Goal: Task Accomplishment & Management: Manage account settings

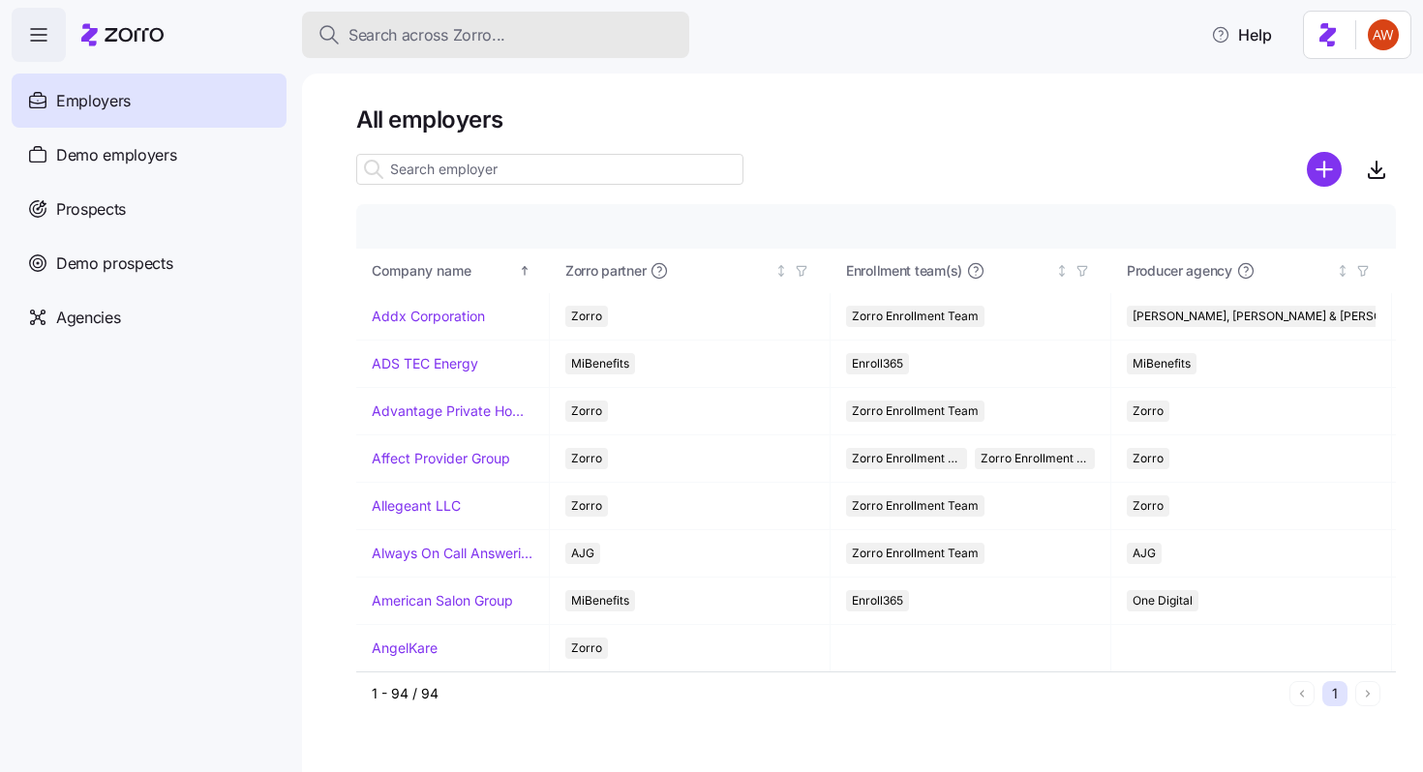
click at [424, 37] on span "Search across Zorro..." at bounding box center [426, 35] width 157 height 24
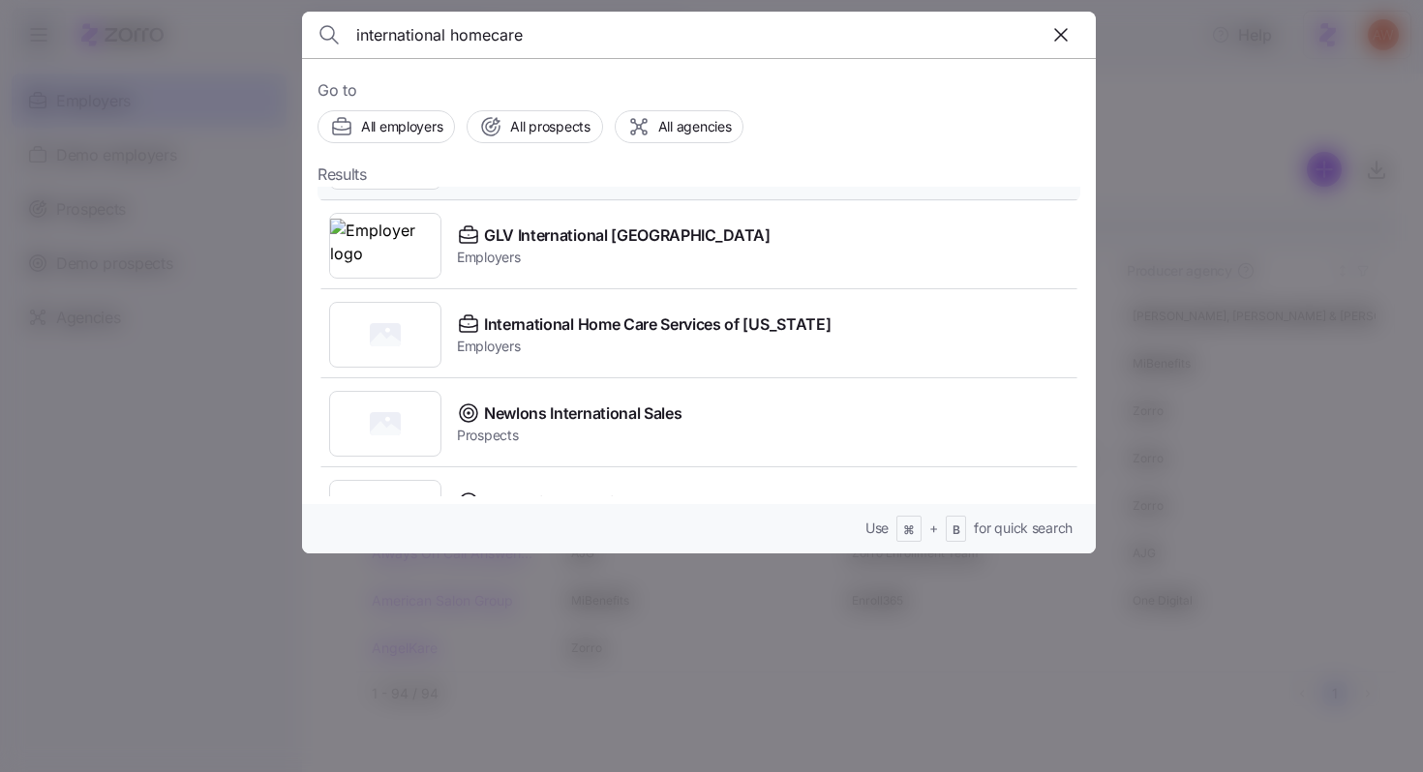
scroll to position [166, 0]
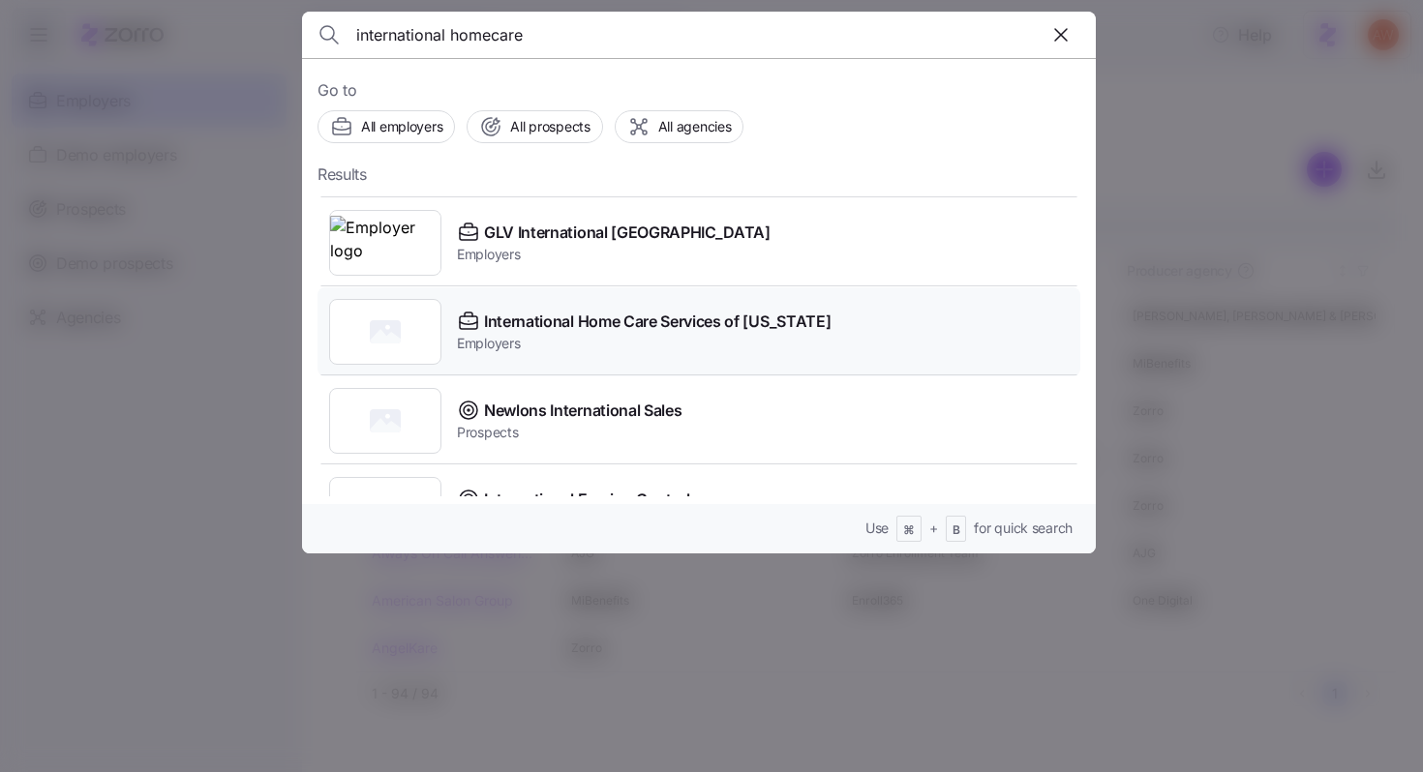
type input "international homecare"
click at [577, 318] on span "International Home Care Services of [US_STATE]" at bounding box center [657, 322] width 347 height 24
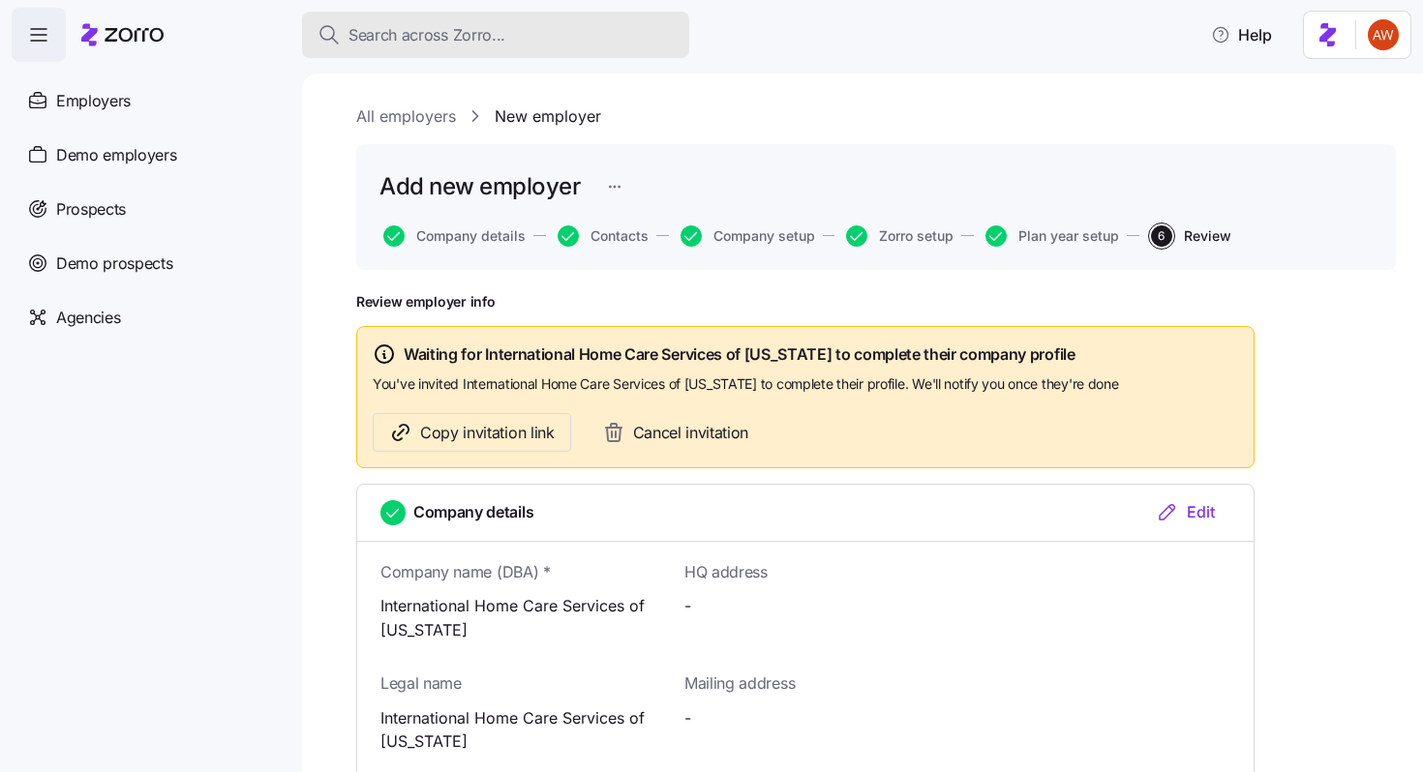
click at [489, 33] on span "Search across Zorro..." at bounding box center [426, 35] width 157 height 24
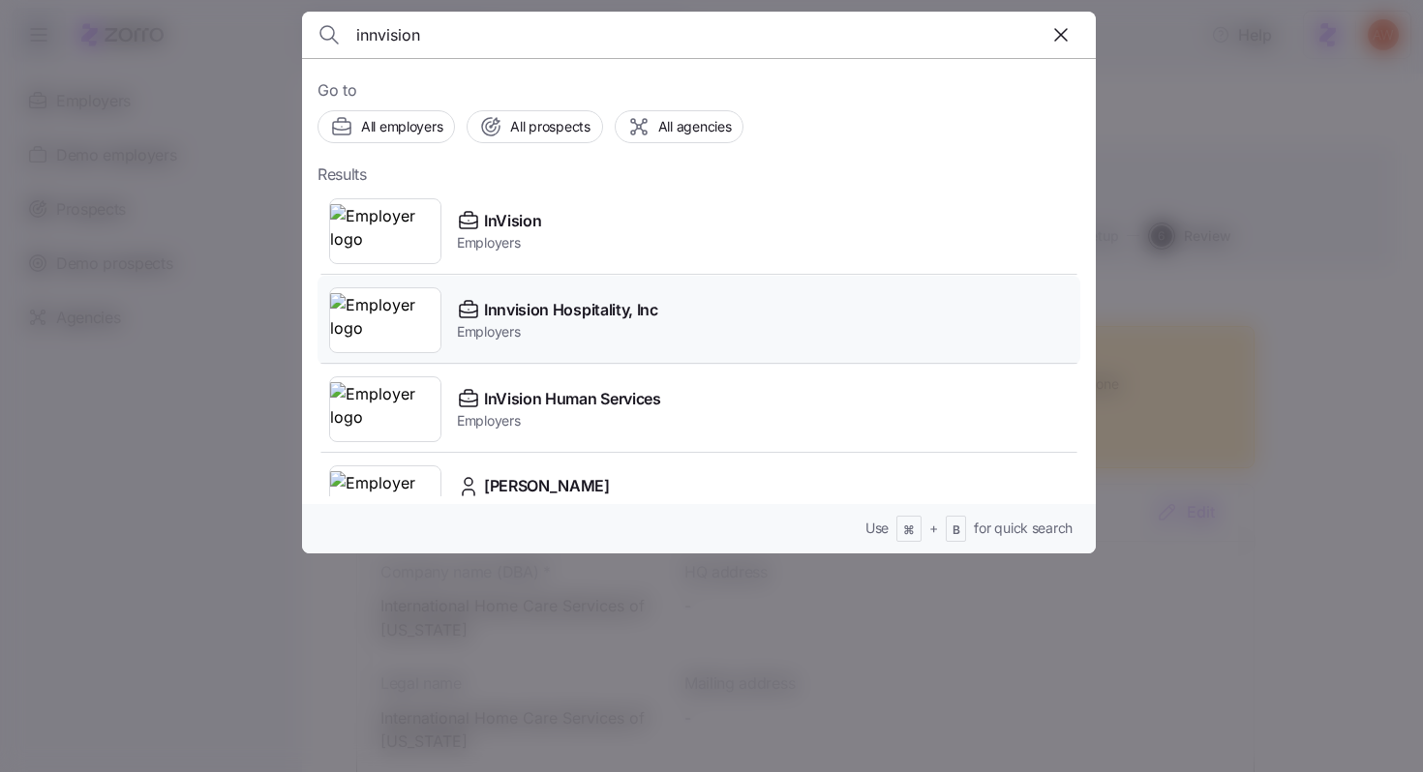
type input "innvision"
click at [505, 338] on span "Employers" at bounding box center [557, 331] width 201 height 19
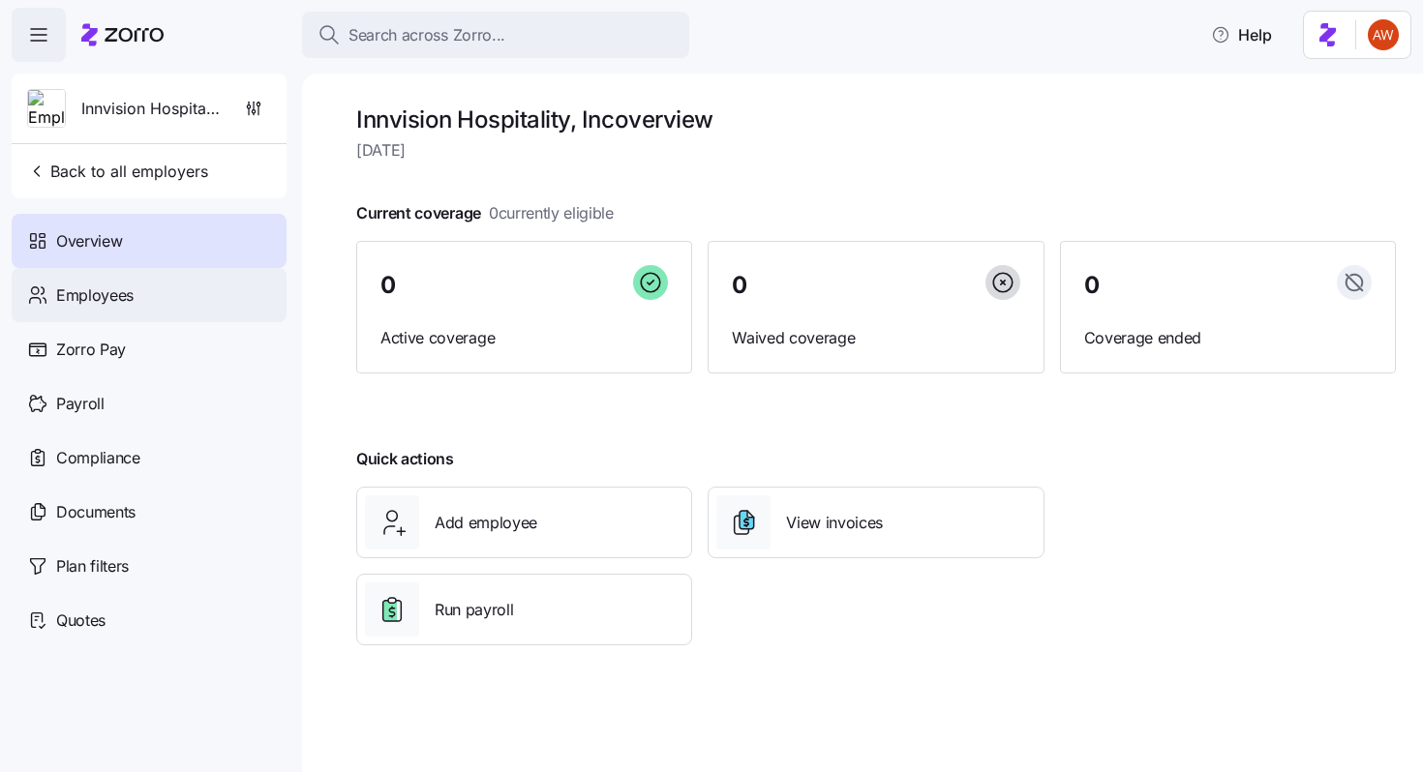
click at [212, 301] on div "Employees" at bounding box center [149, 295] width 275 height 54
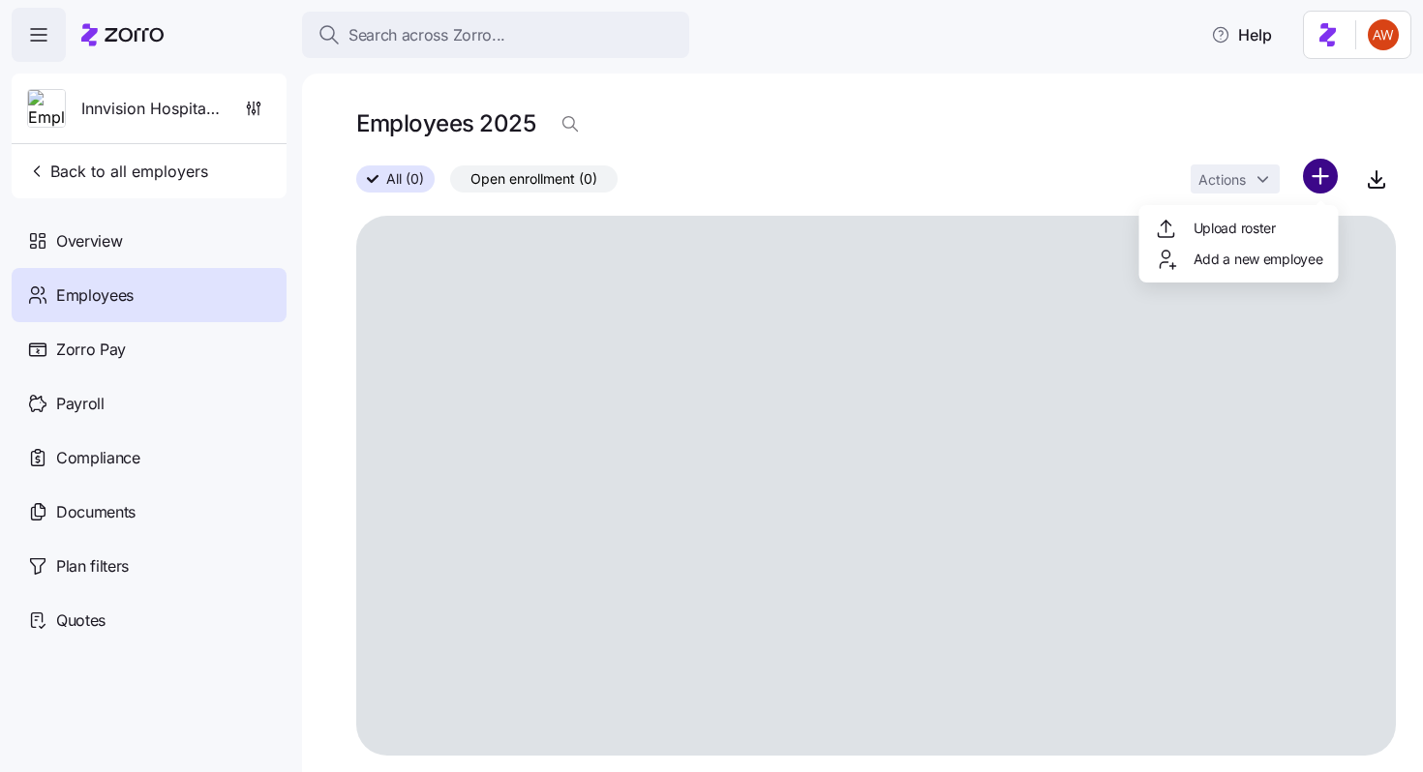
click at [1323, 163] on html "Search across Zorro... Help Innvision Hospitality, Inc Back to all employers Ov…" at bounding box center [711, 380] width 1423 height 761
click at [1270, 224] on span "Upload roster" at bounding box center [1235, 228] width 82 height 19
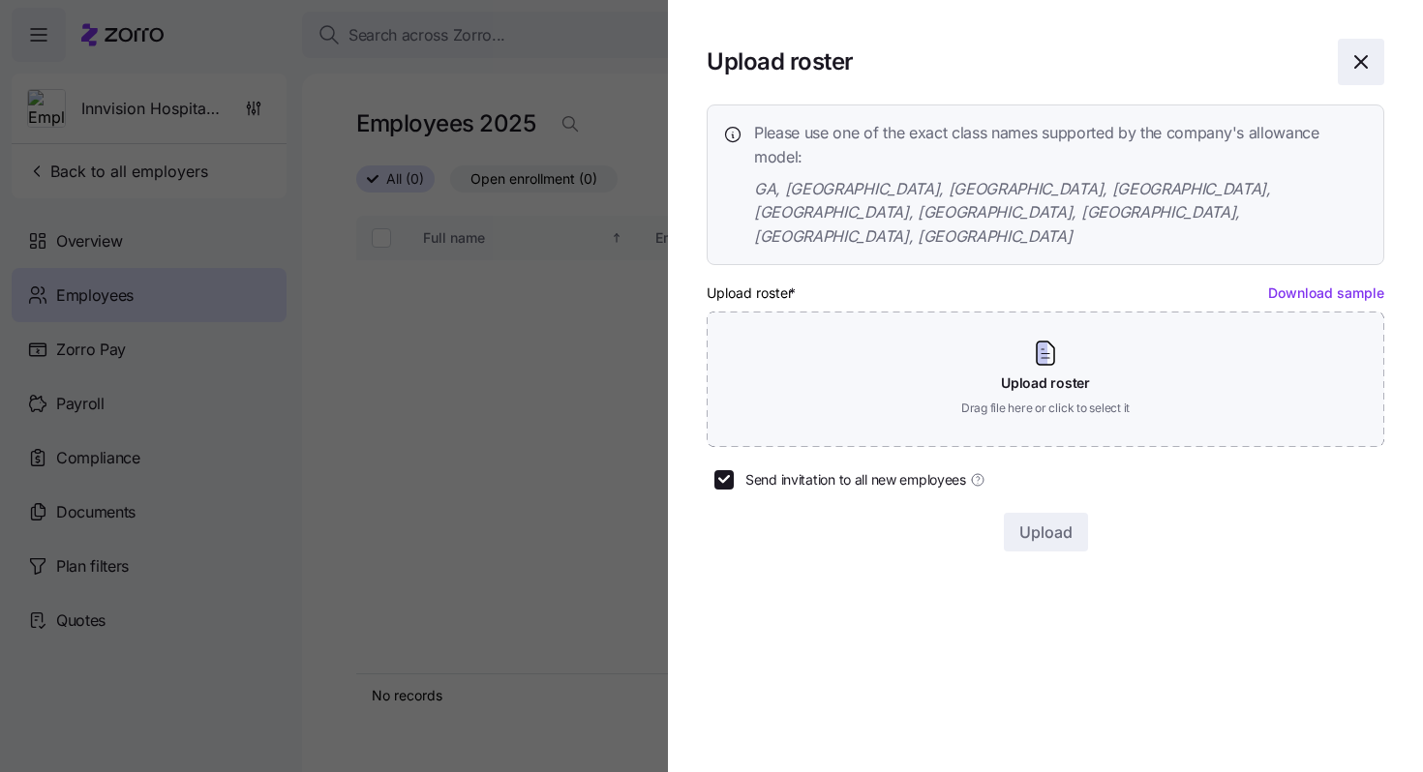
click at [1359, 66] on icon "button" at bounding box center [1360, 61] width 23 height 23
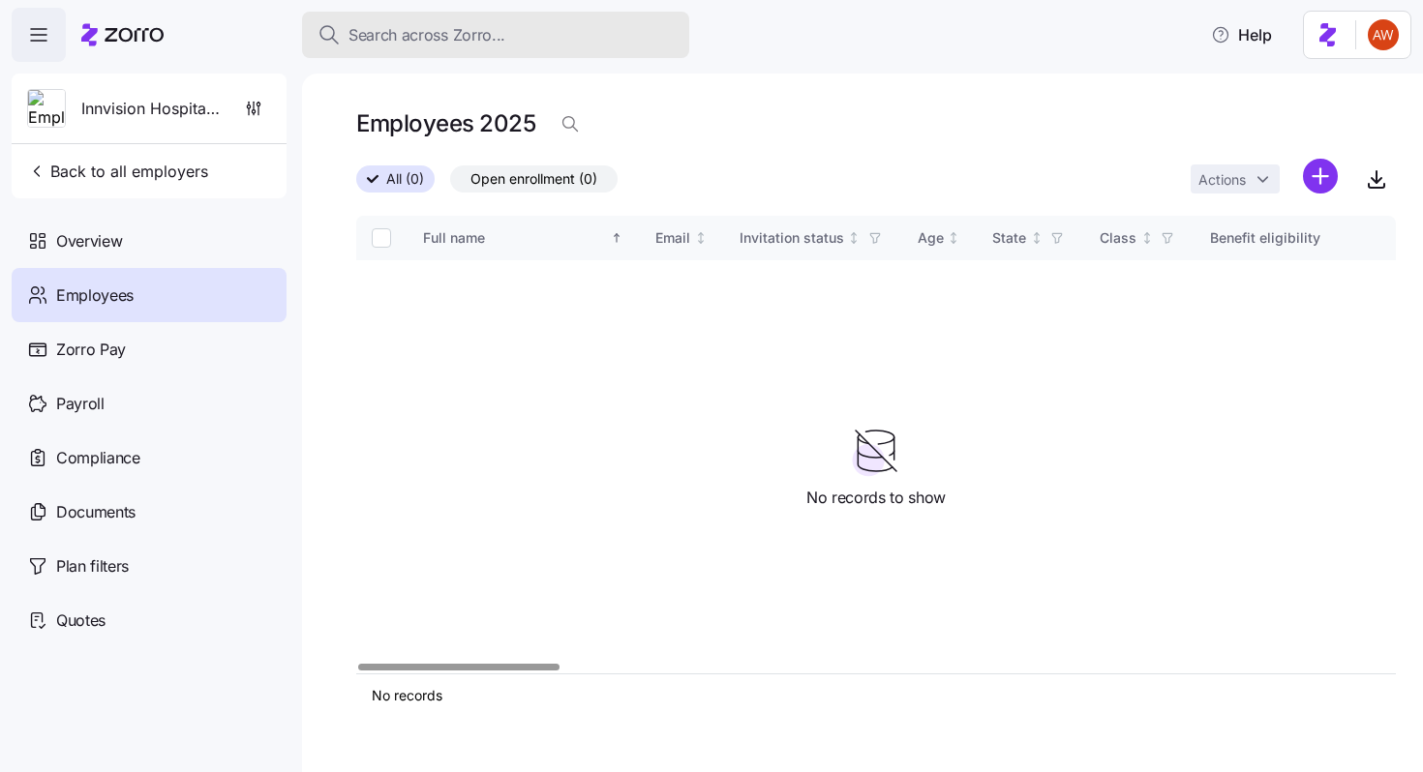
click at [469, 34] on span "Search across Zorro..." at bounding box center [426, 35] width 157 height 24
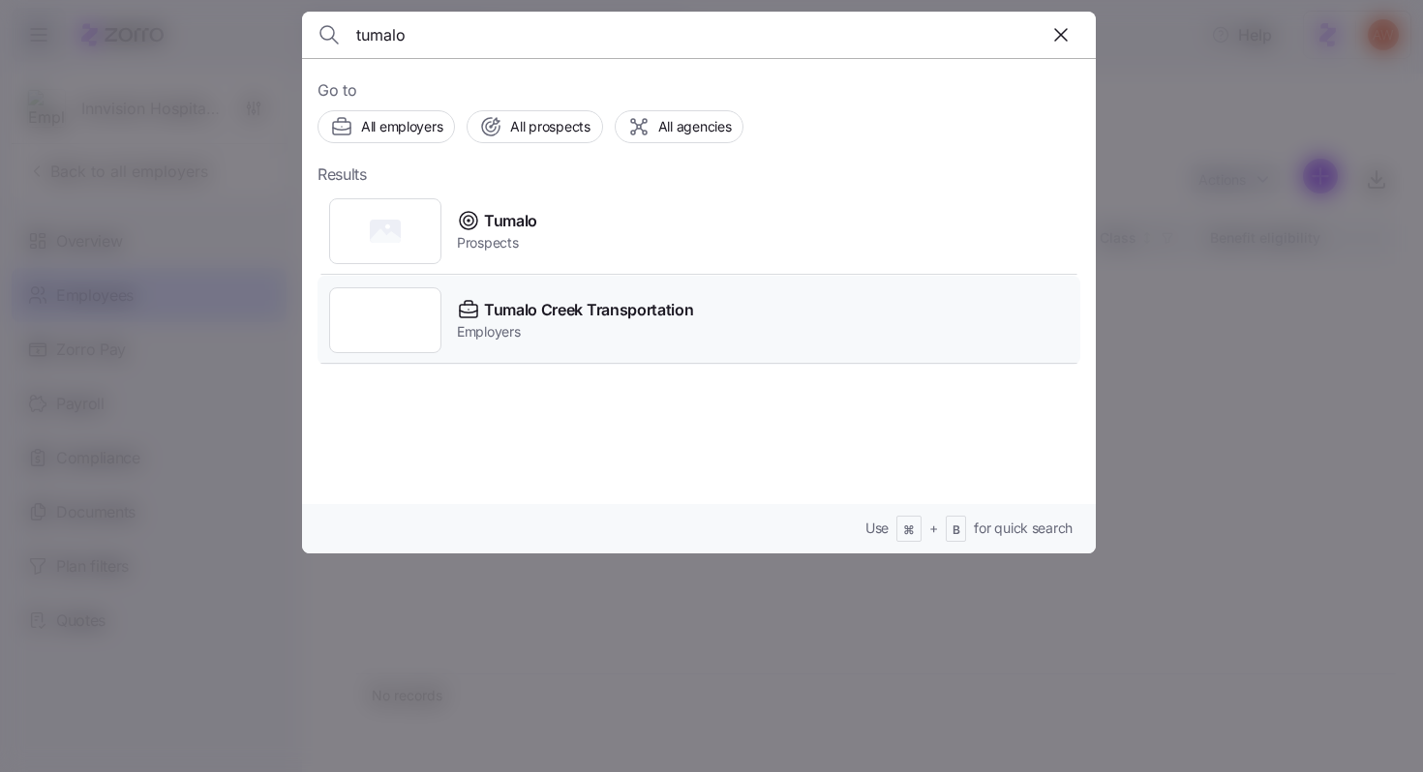
type input "tumalo"
click at [534, 328] on span "Employers" at bounding box center [575, 331] width 236 height 19
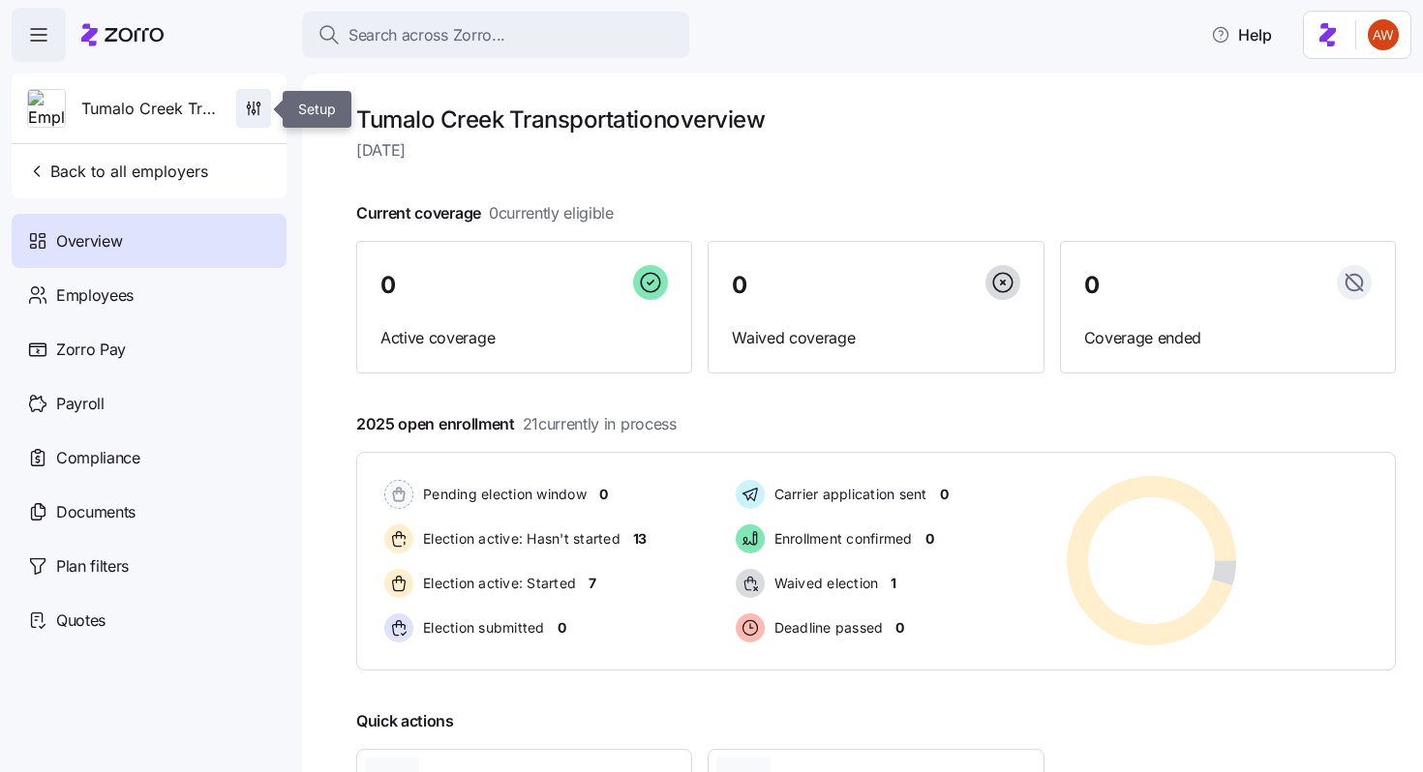
click at [267, 100] on span "button" at bounding box center [253, 108] width 33 height 37
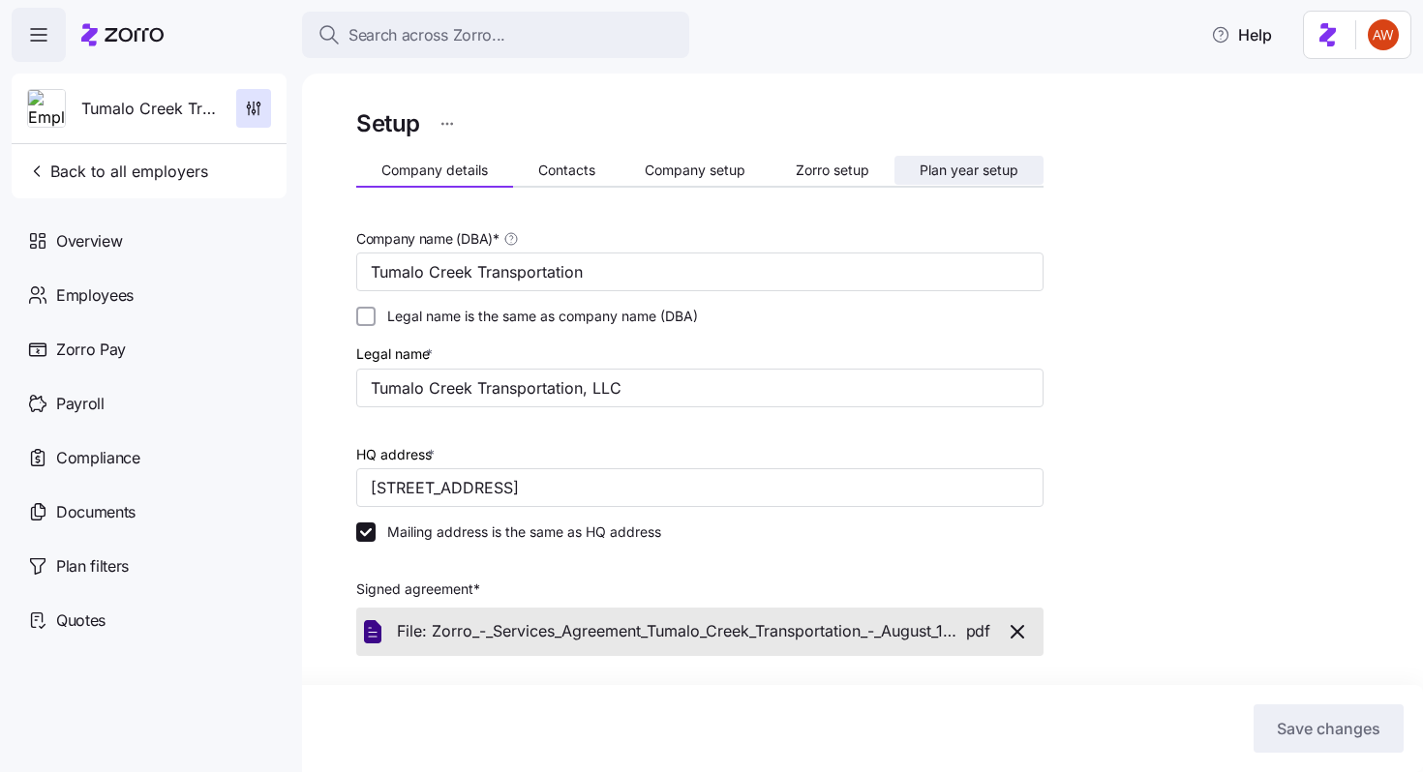
click at [942, 172] on span "Plan year setup" at bounding box center [969, 171] width 99 height 14
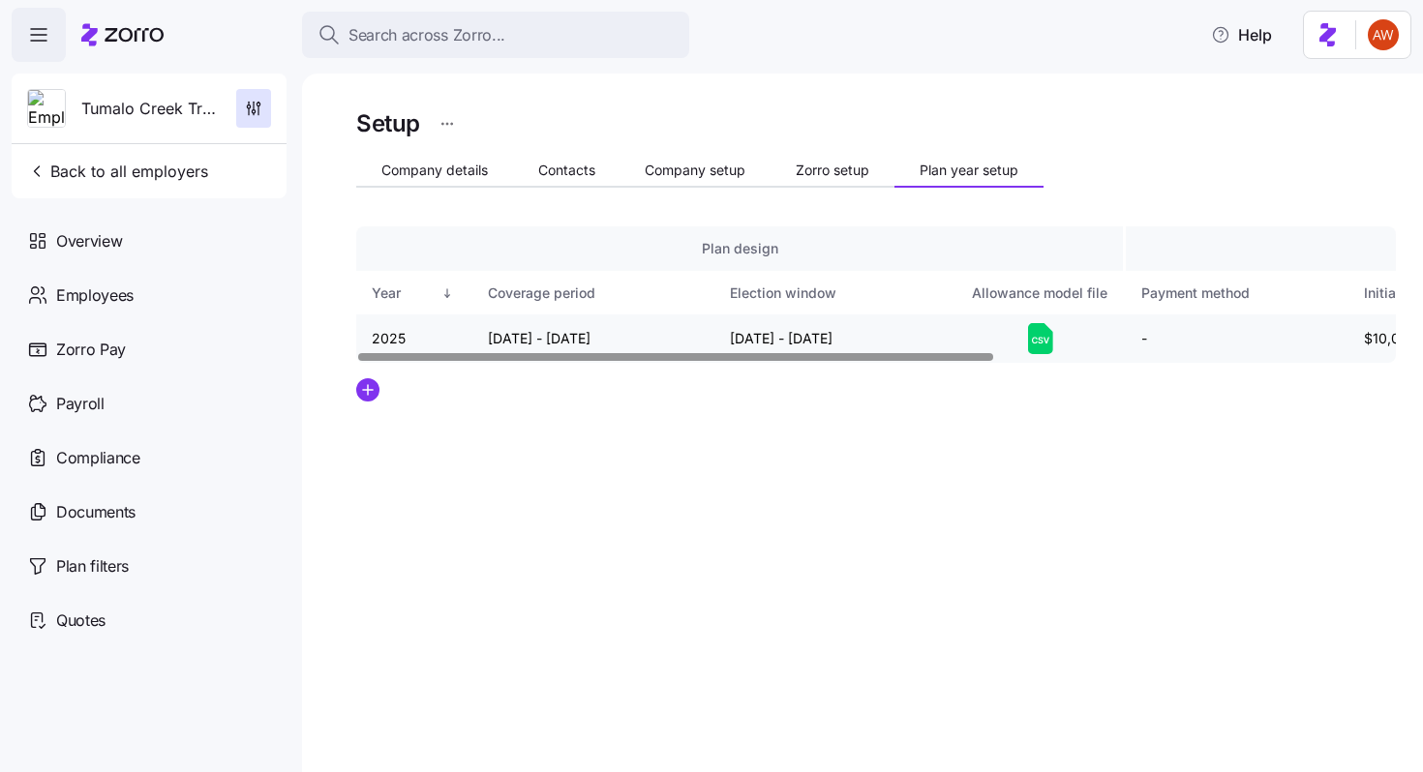
click at [1034, 337] on icon at bounding box center [1040, 338] width 25 height 31
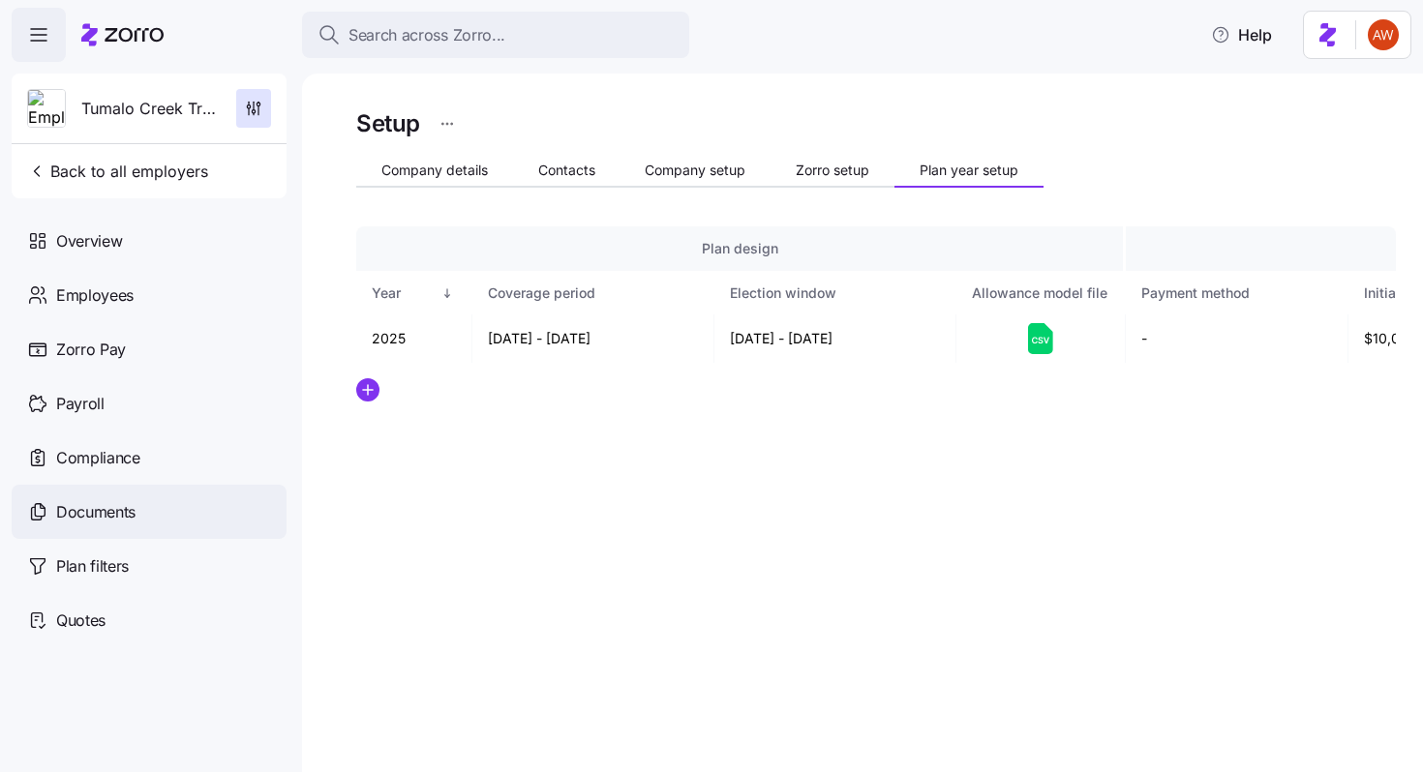
click at [116, 500] on span "Documents" at bounding box center [95, 512] width 79 height 24
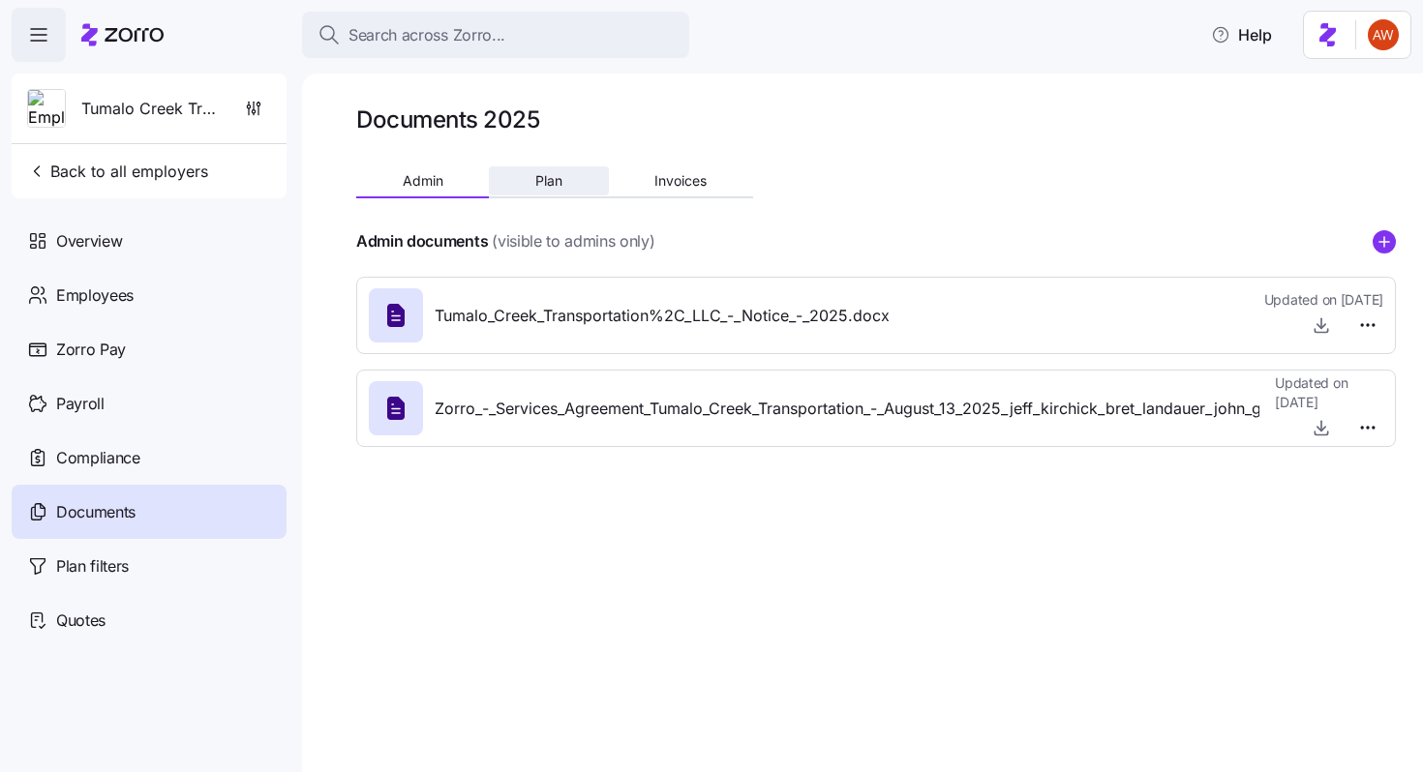
click at [558, 176] on span "Plan" at bounding box center [548, 181] width 27 height 14
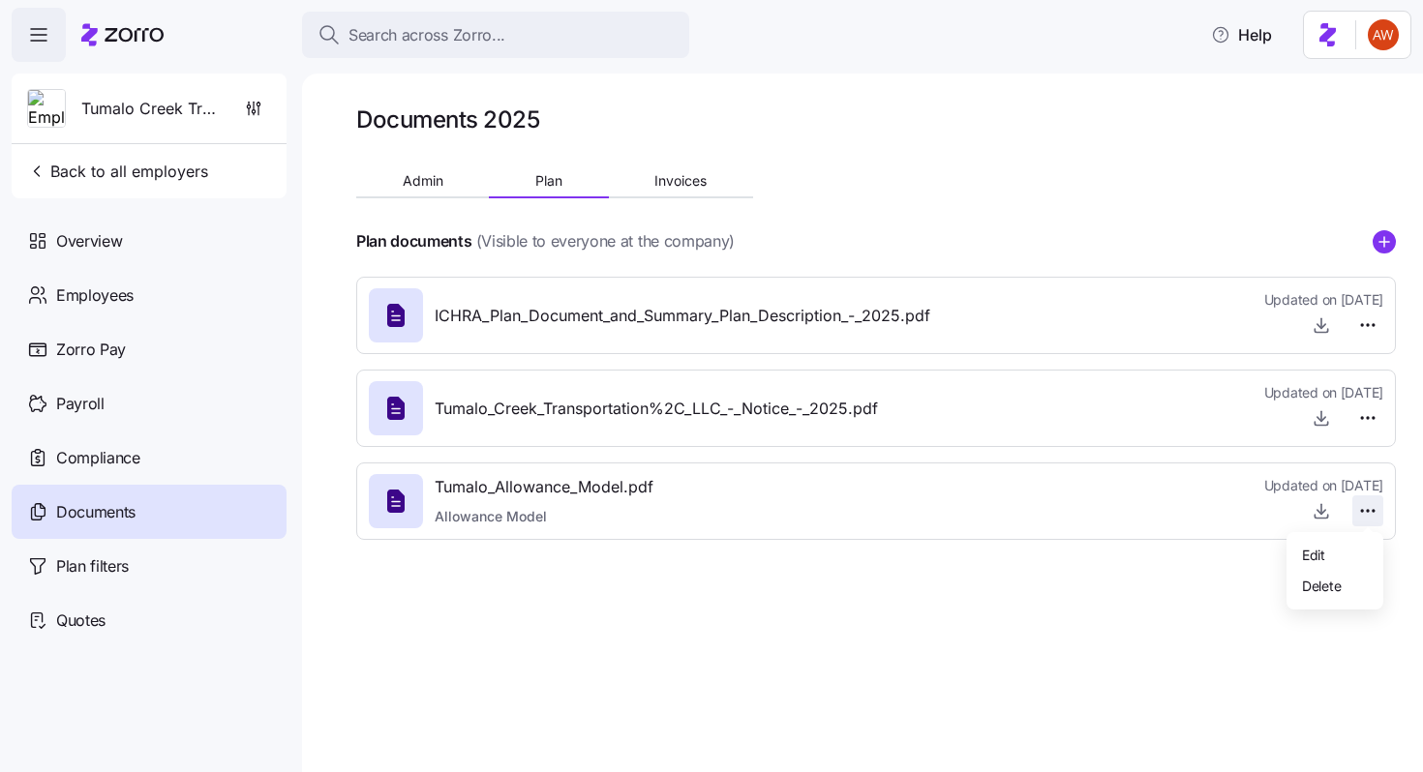
click at [1377, 514] on html "Search across Zorro... Help Tumalo Creek Transportation Back to all employers O…" at bounding box center [711, 380] width 1423 height 761
click at [1323, 579] on span "Delete" at bounding box center [1321, 585] width 39 height 19
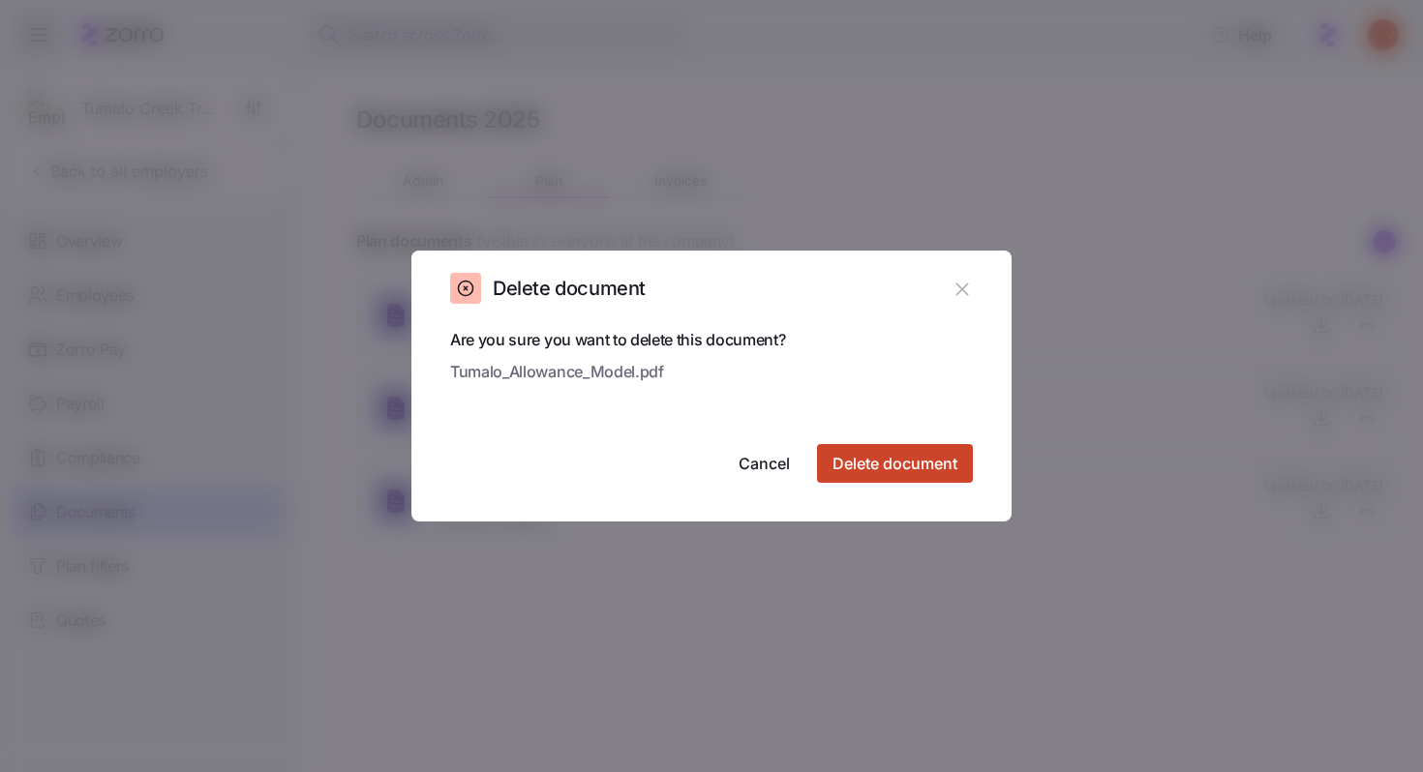
click at [945, 472] on span "Delete document" at bounding box center [894, 463] width 125 height 23
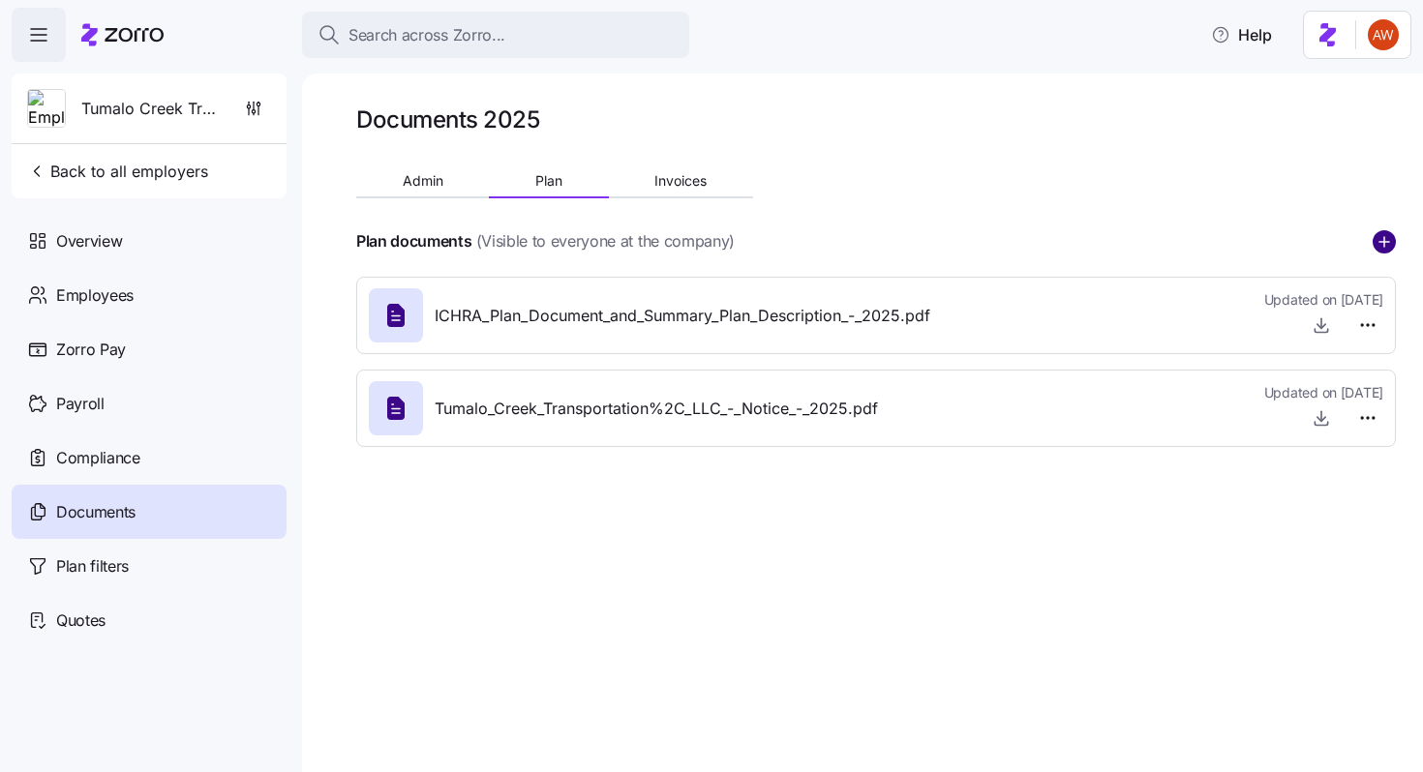
click at [1388, 237] on circle "add icon" at bounding box center [1384, 241] width 21 height 21
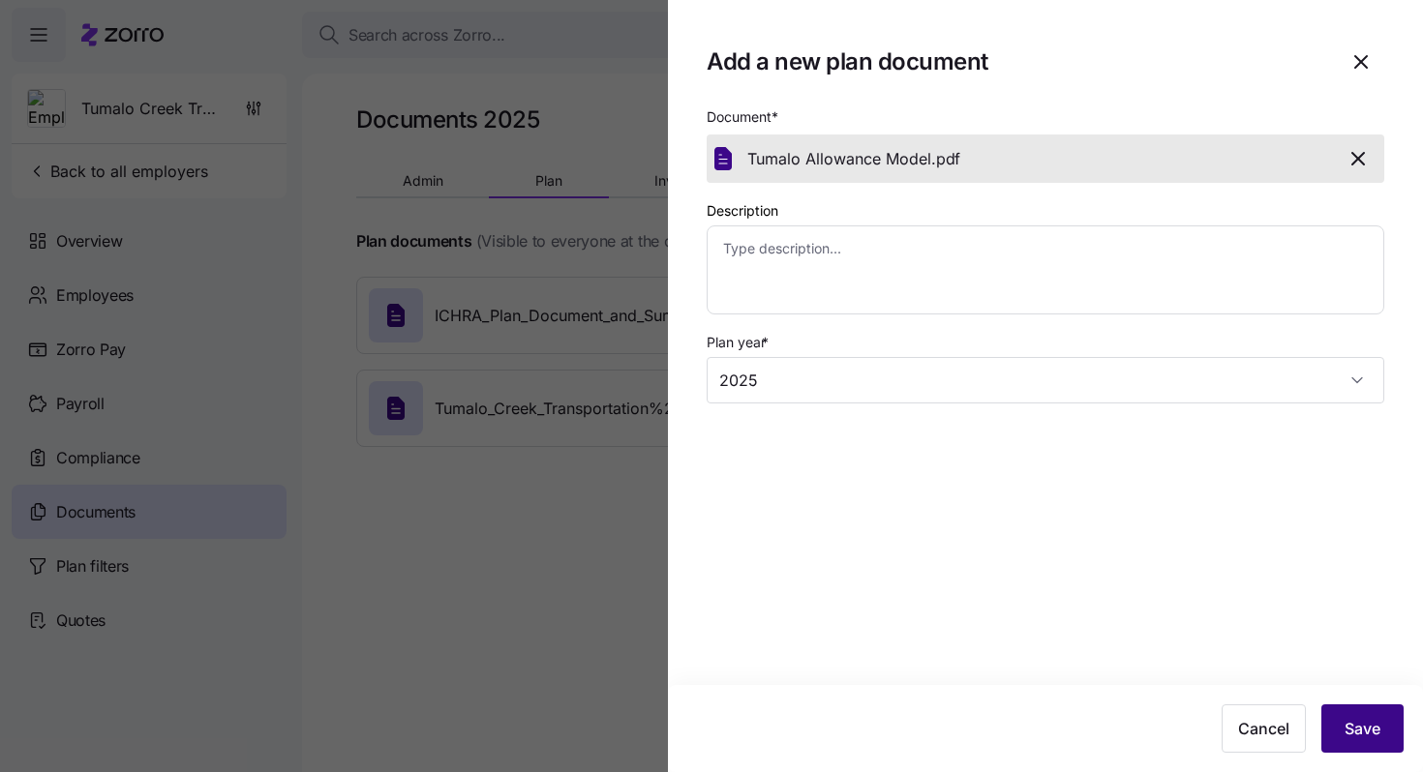
click at [1370, 720] on span "Save" at bounding box center [1363, 728] width 36 height 23
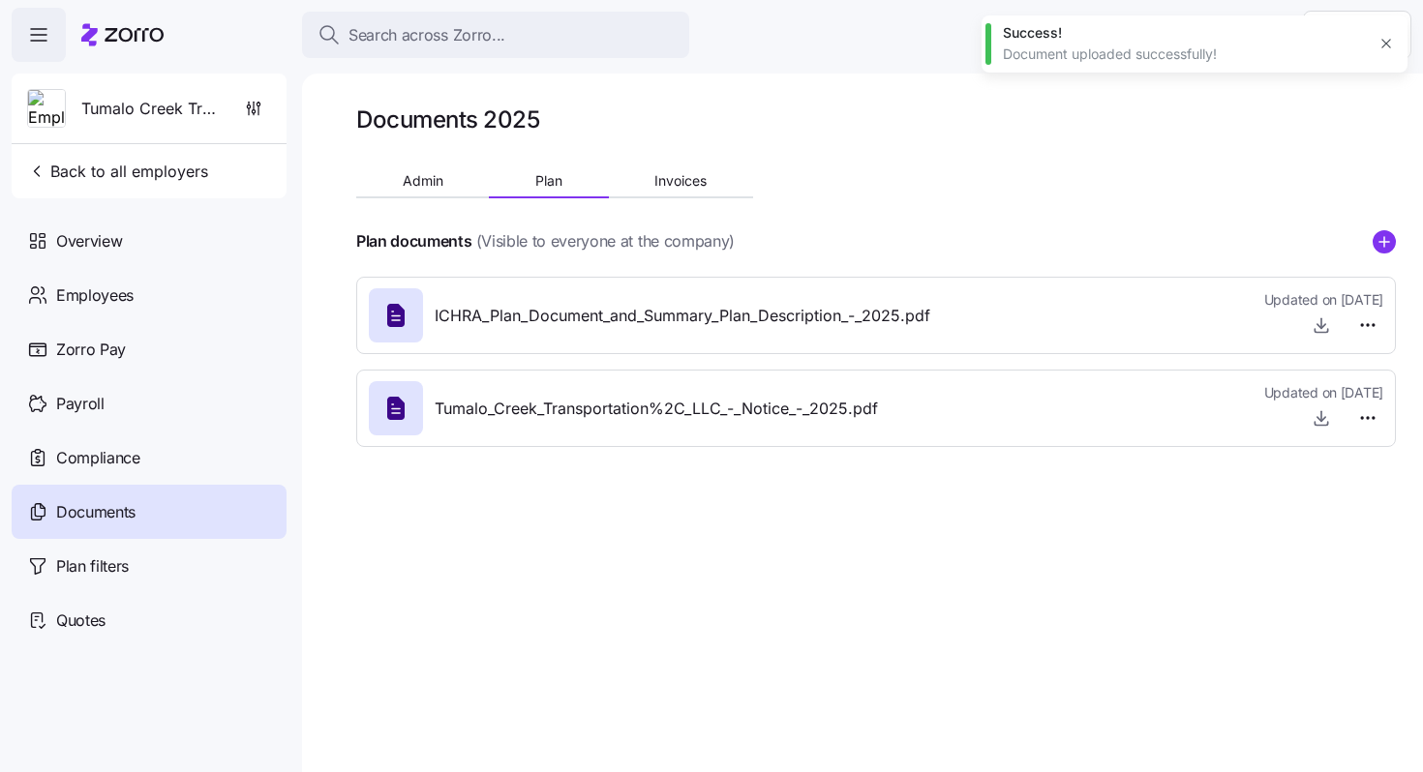
type textarea "x"
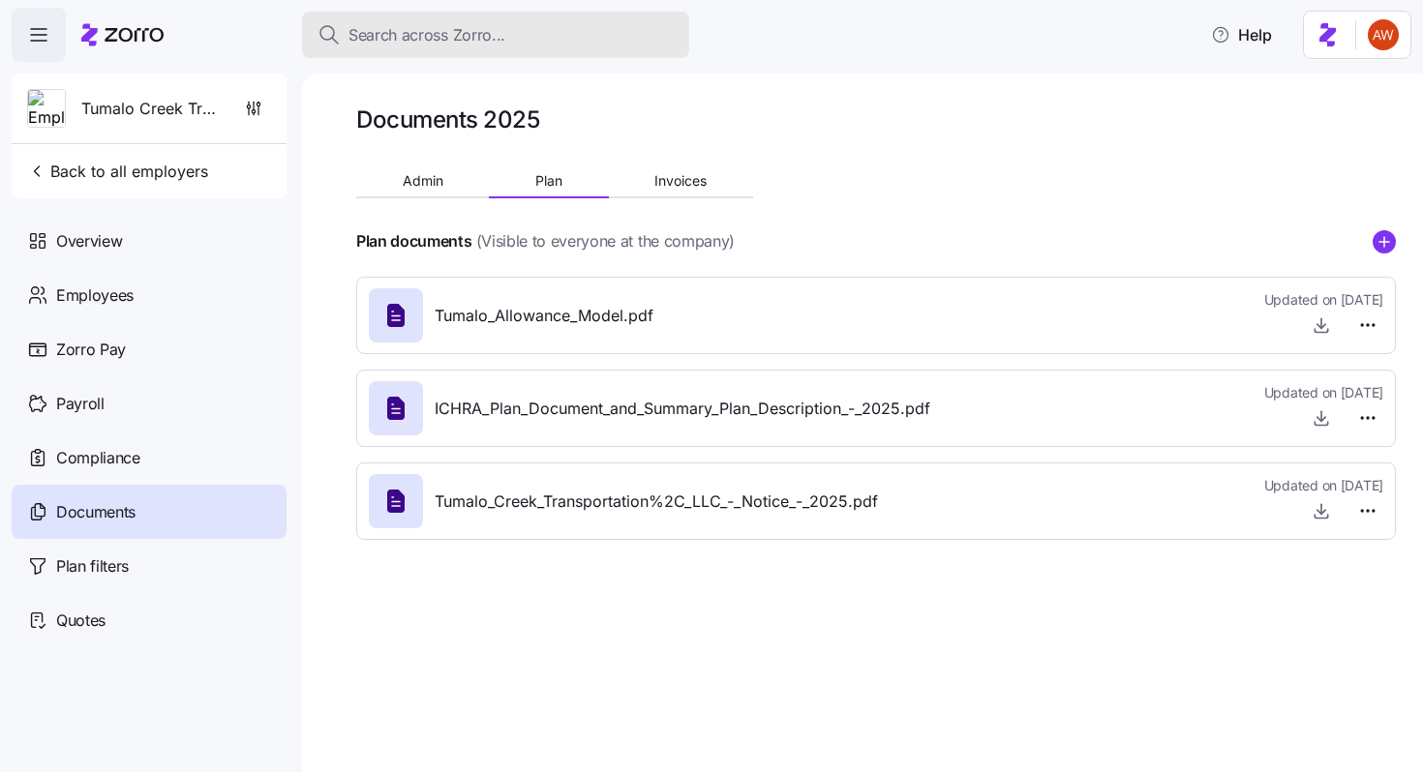
click at [499, 32] on span "Search across Zorro..." at bounding box center [426, 35] width 157 height 24
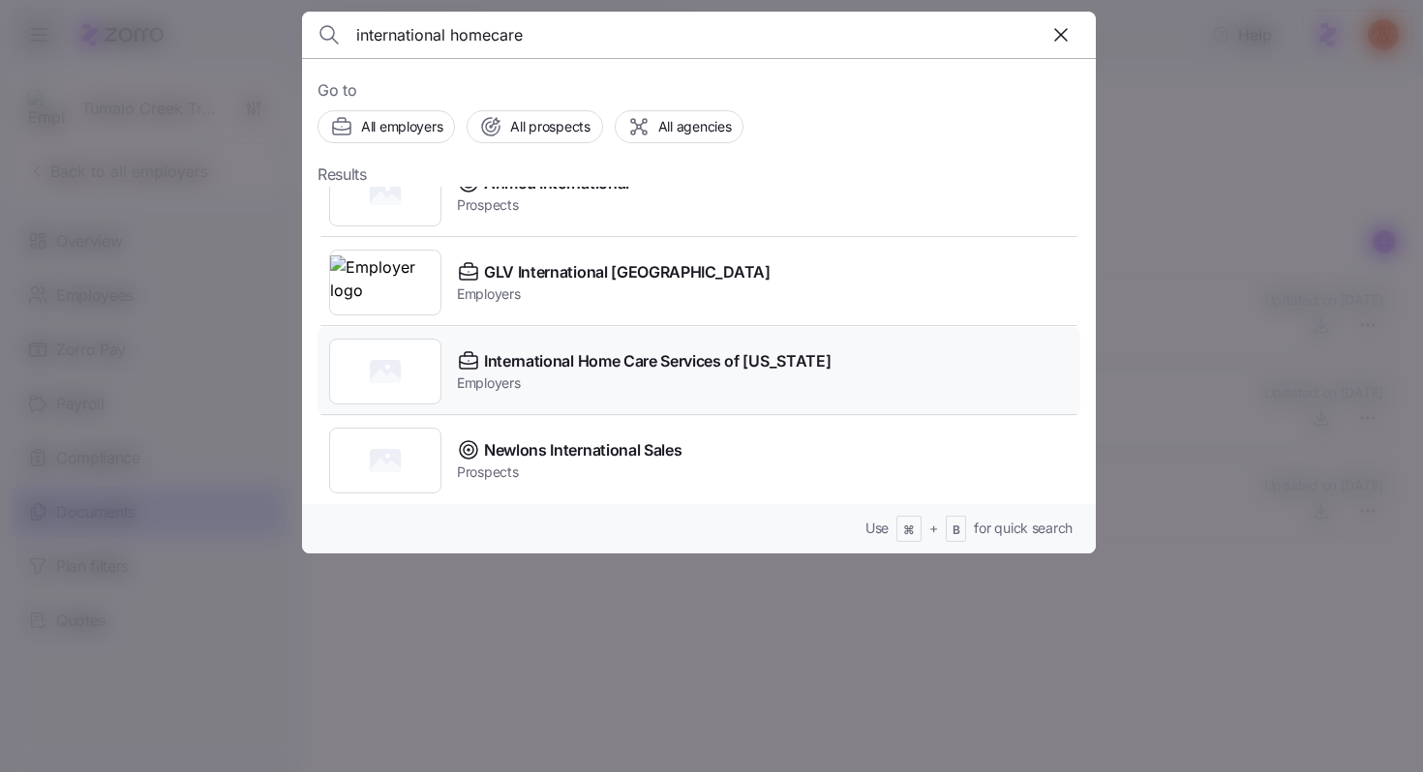
scroll to position [129, 0]
type input "international homecare"
click at [630, 381] on span "Employers" at bounding box center [644, 381] width 374 height 19
